Goal: Navigation & Orientation: Find specific page/section

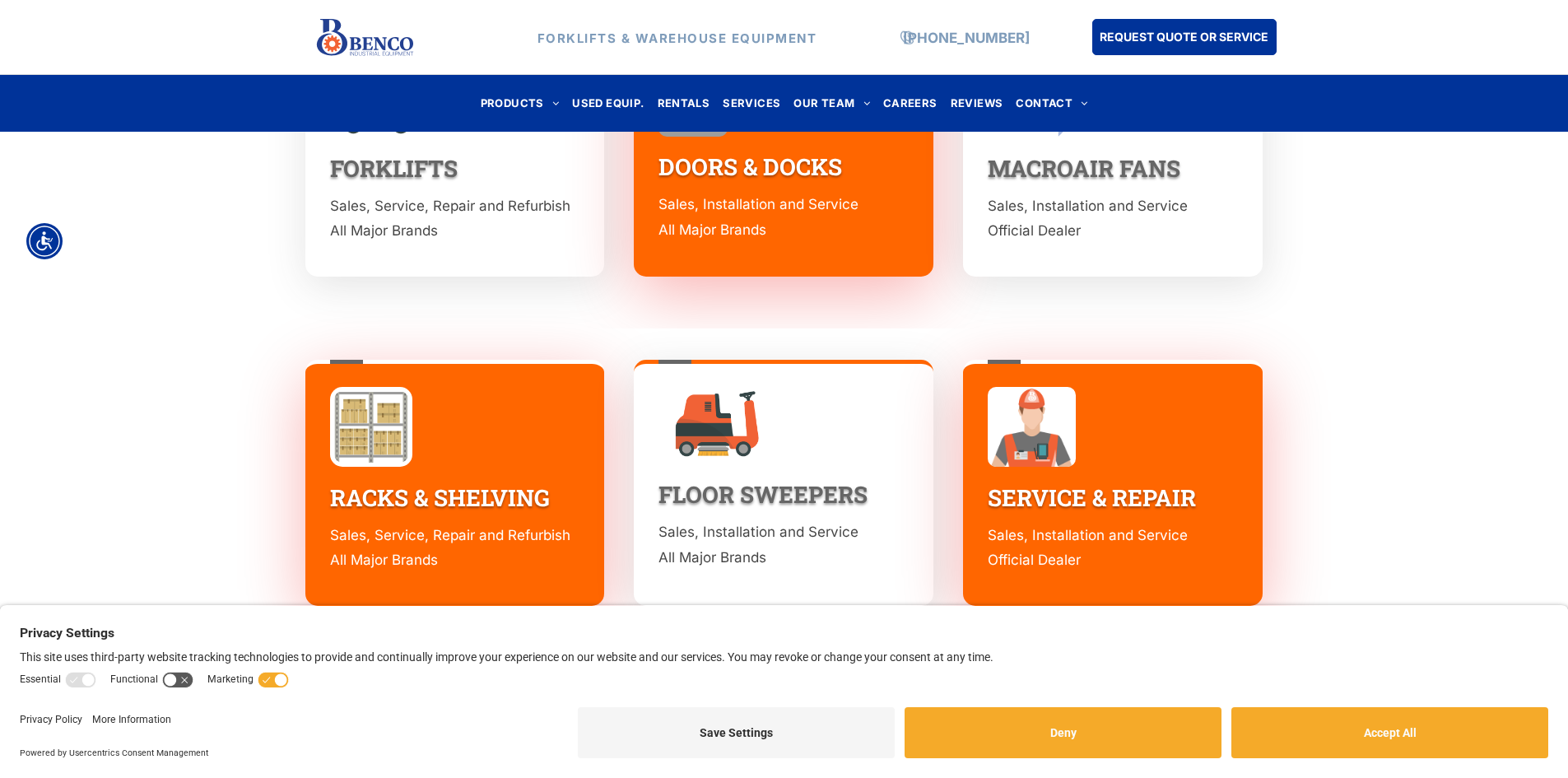
scroll to position [2339, 0]
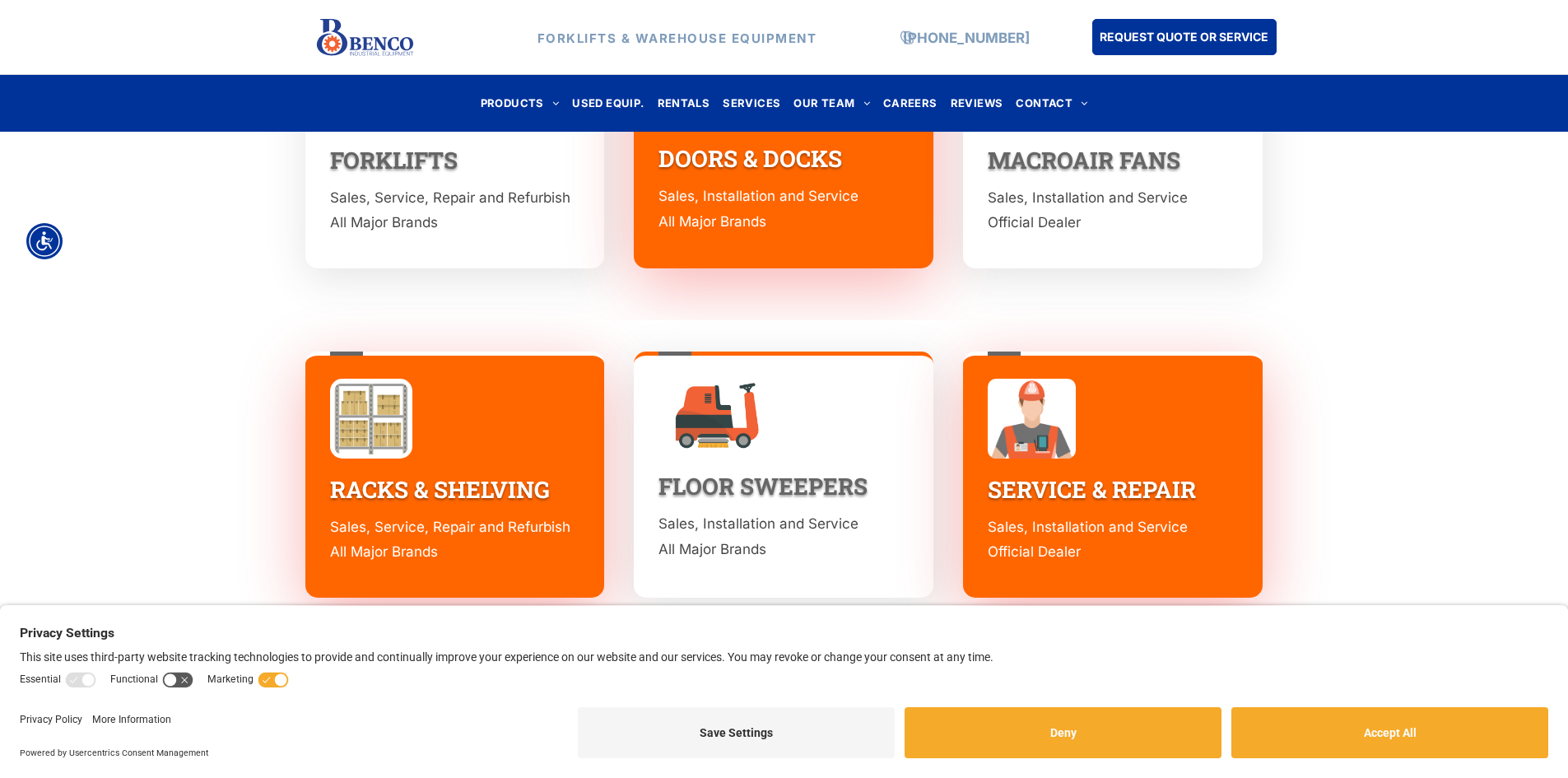
click at [394, 398] on img at bounding box center [371, 419] width 82 height 80
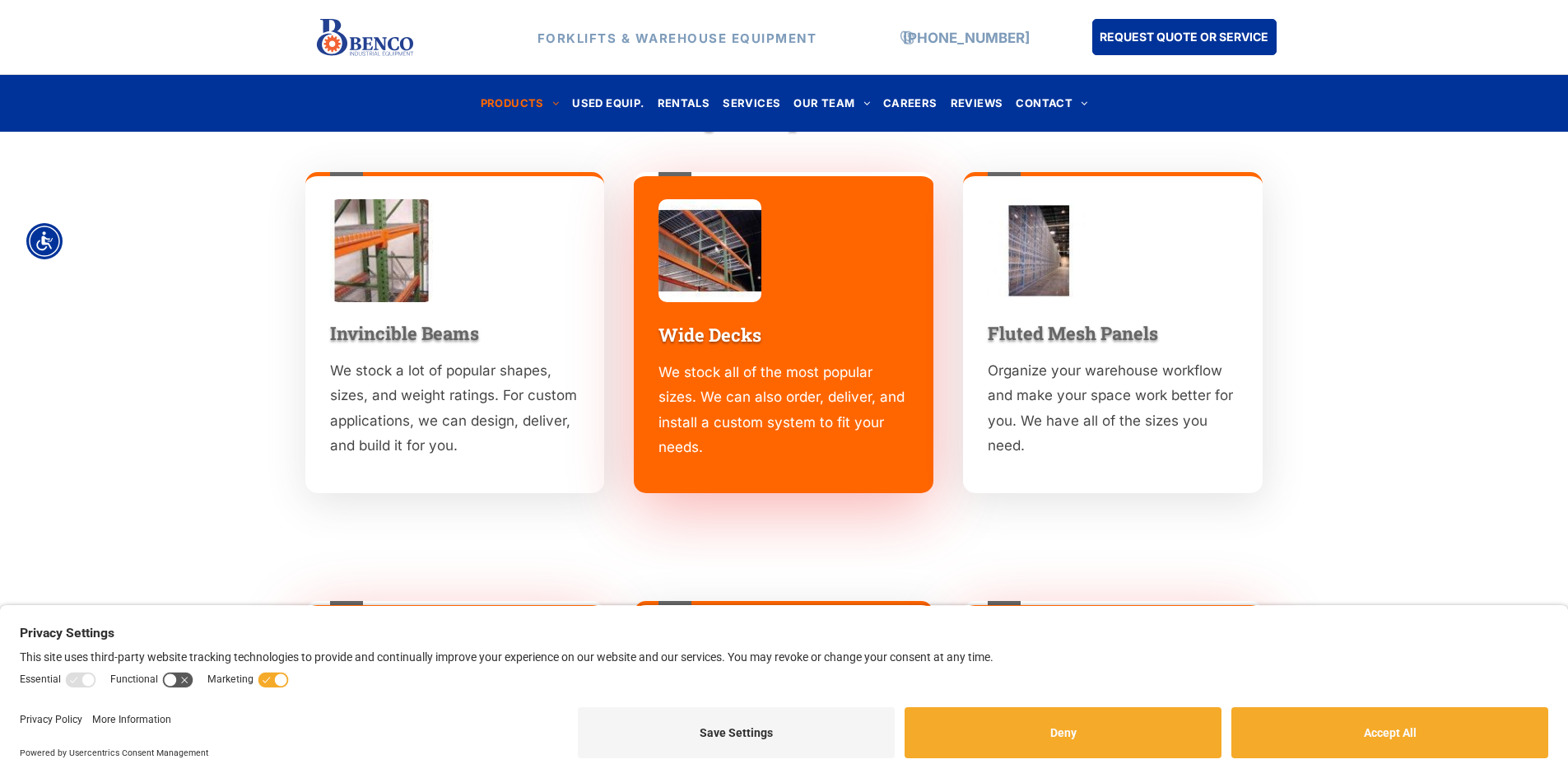
scroll to position [1152, 0]
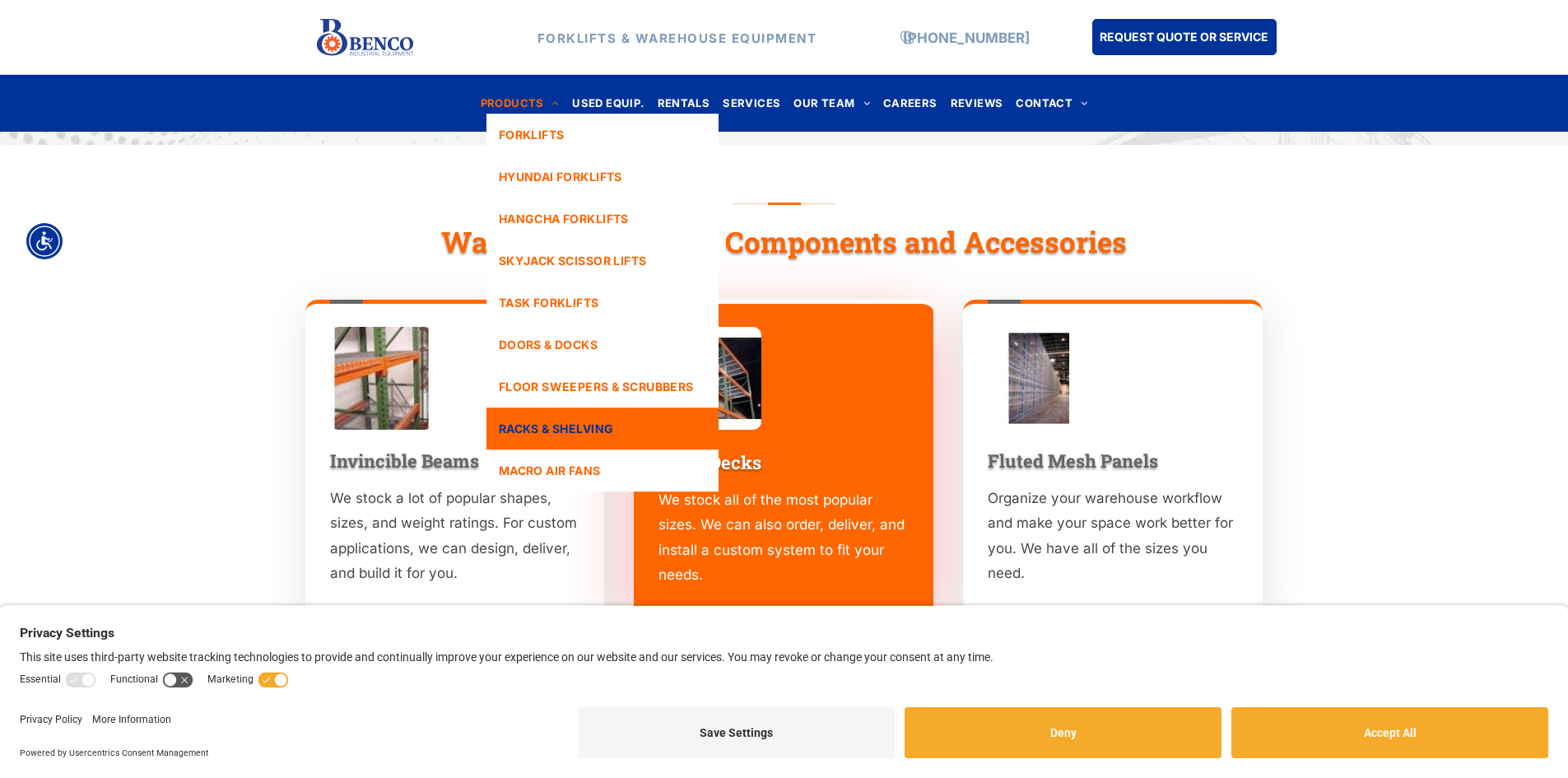
click at [527, 102] on span "PRODUCTS" at bounding box center [520, 103] width 79 height 23
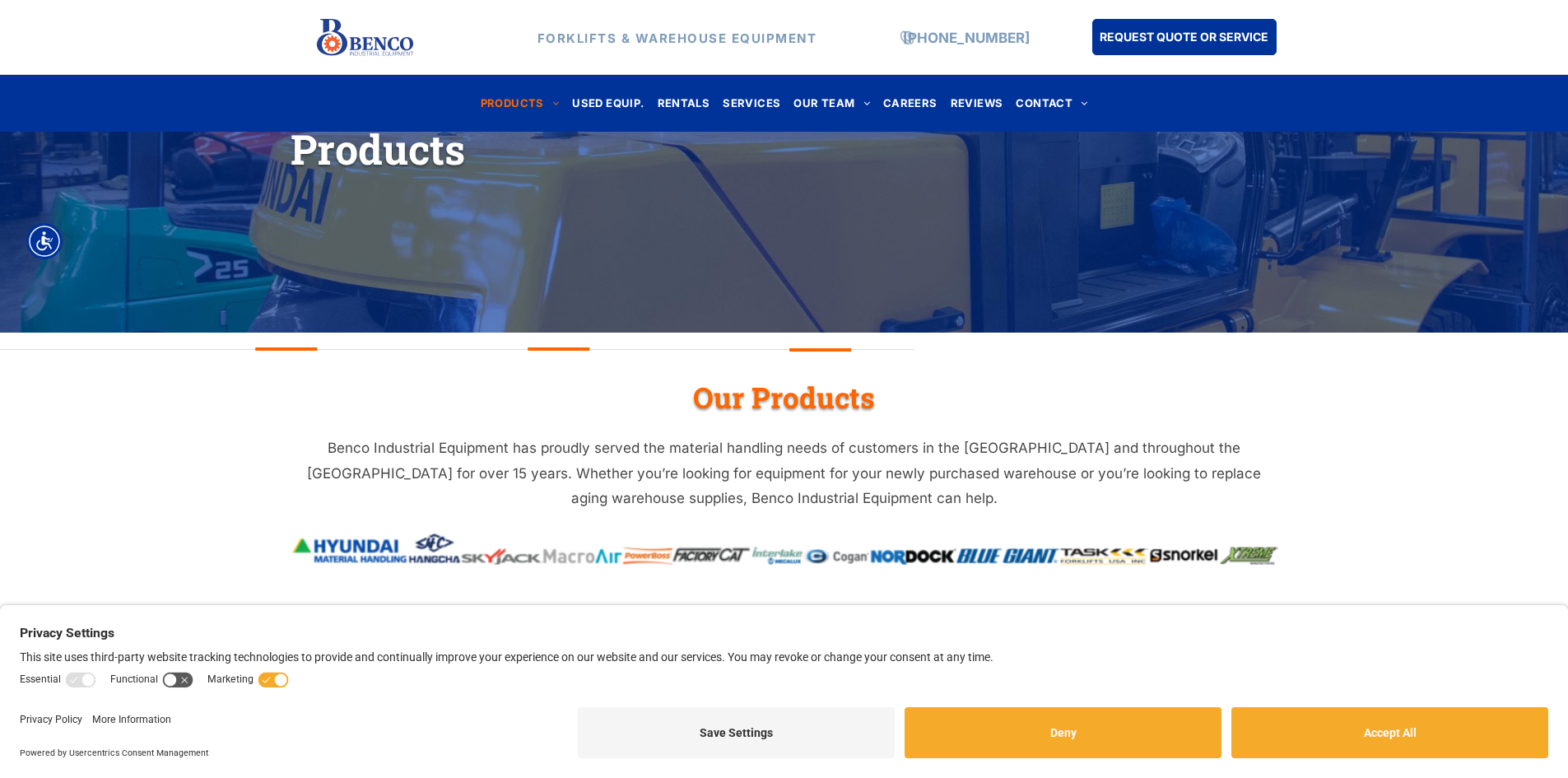
scroll to position [329, 0]
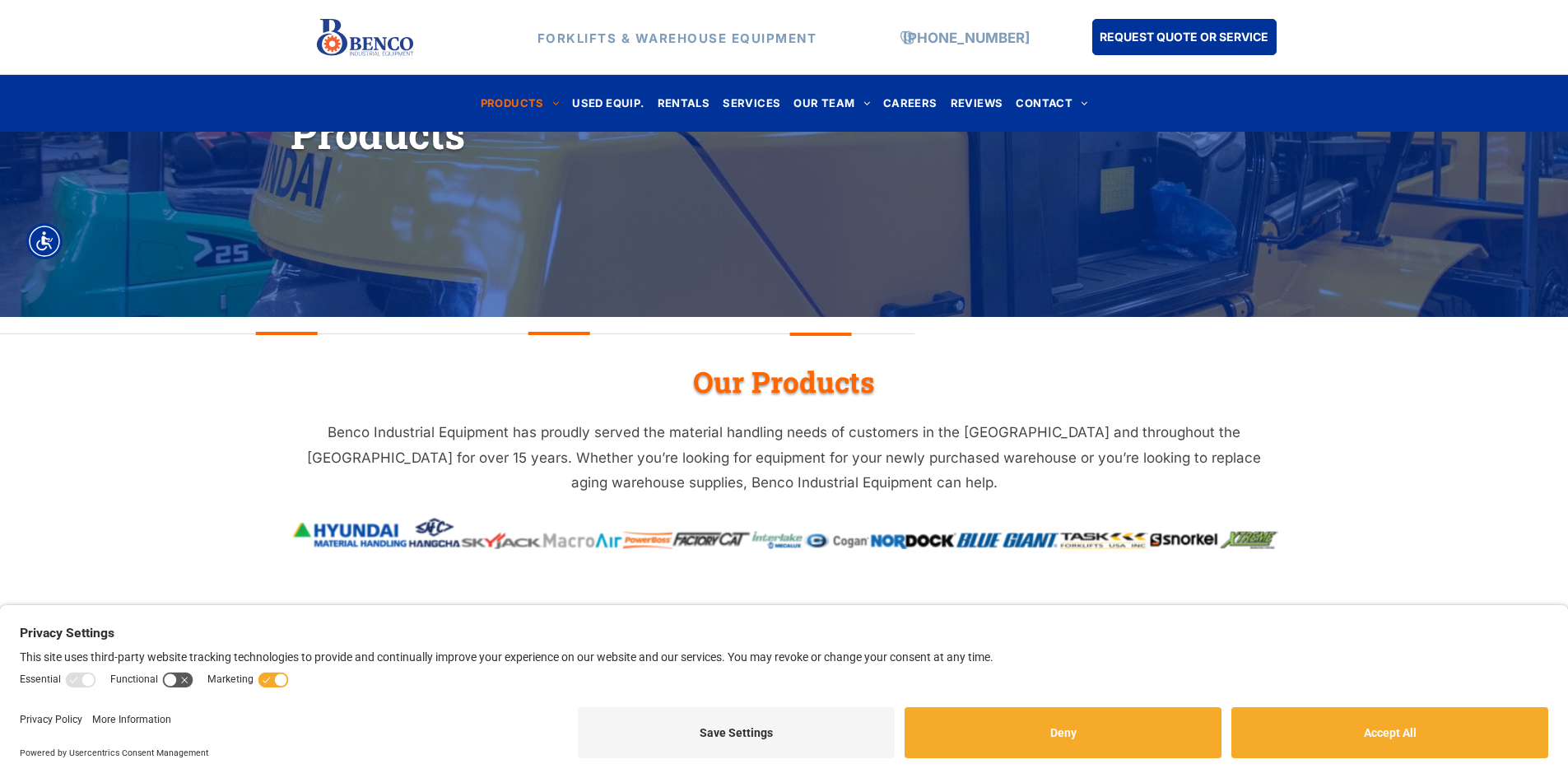
drag, startPoint x: 1341, startPoint y: 745, endPoint x: 1011, endPoint y: 656, distance: 341.8
click at [1341, 745] on button "Accept All" at bounding box center [1389, 733] width 316 height 51
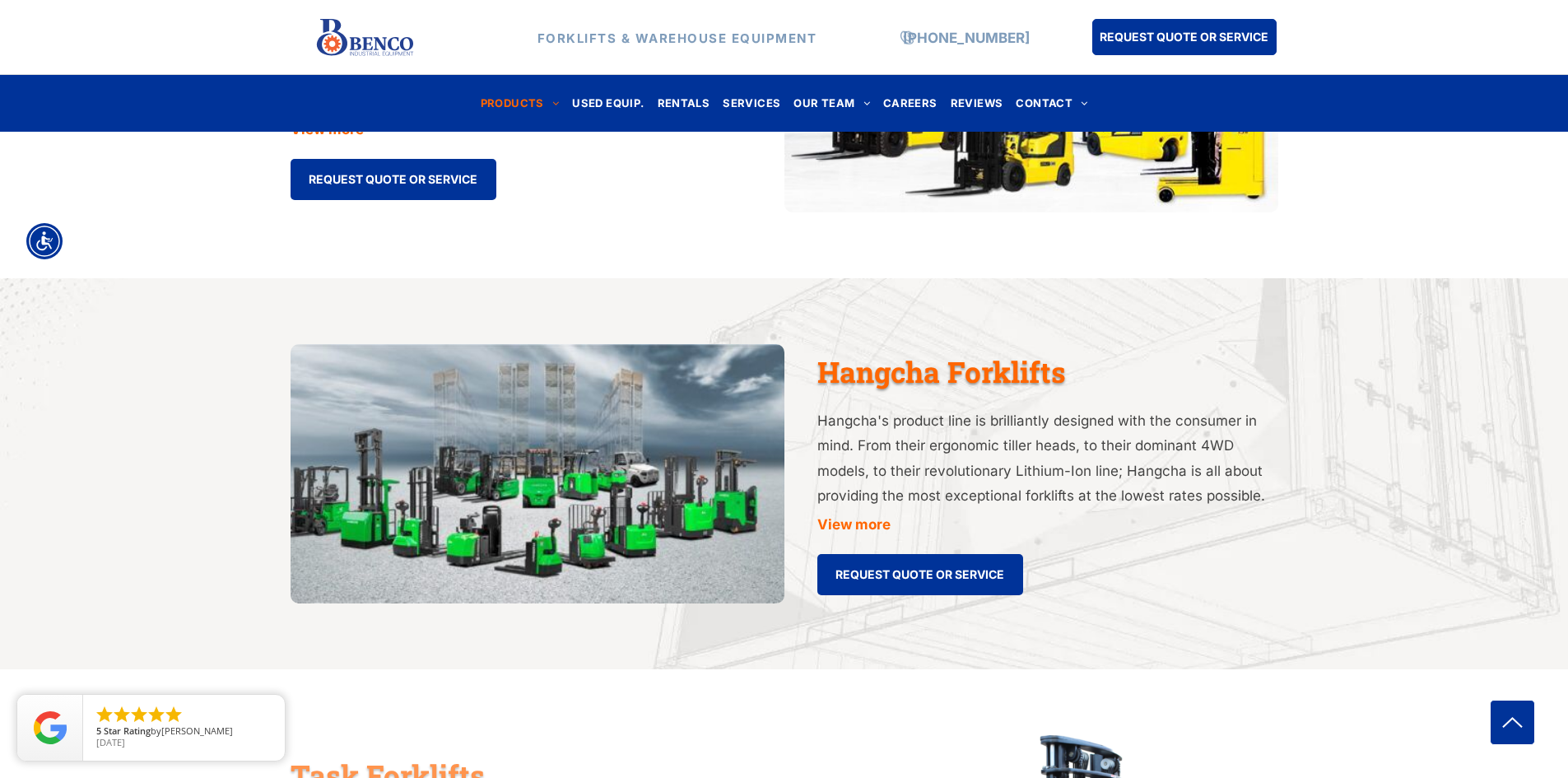
scroll to position [1399, 0]
